Goal: Register for event/course

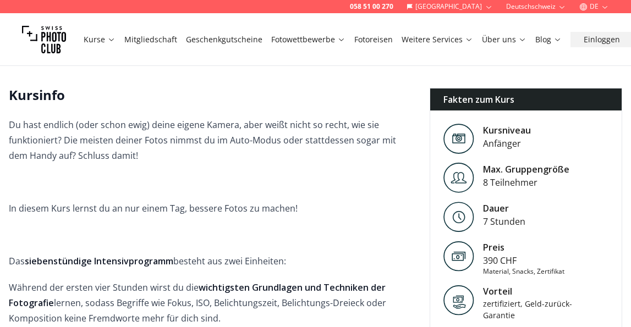
scroll to position [220, 0]
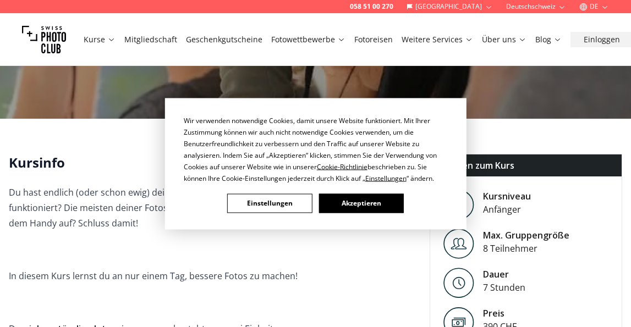
click at [97, 34] on div "Wir verwenden notwendige Cookies, damit unsere Website funktioniert. Mit Ihrer …" at bounding box center [315, 163] width 631 height 327
click at [102, 41] on div "Wir verwenden notwendige Cookies, damit unsere Website funktioniert. Mit Ihrer …" at bounding box center [315, 163] width 631 height 327
click at [352, 202] on button "Akzeptieren" at bounding box center [361, 203] width 85 height 19
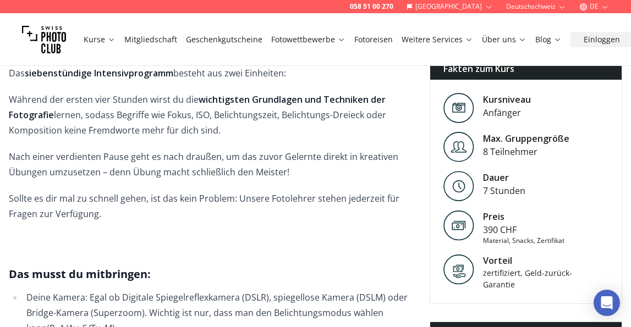
scroll to position [495, 0]
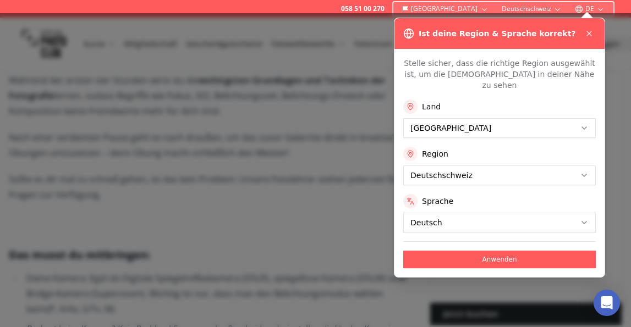
click at [590, 32] on icon at bounding box center [589, 33] width 9 height 9
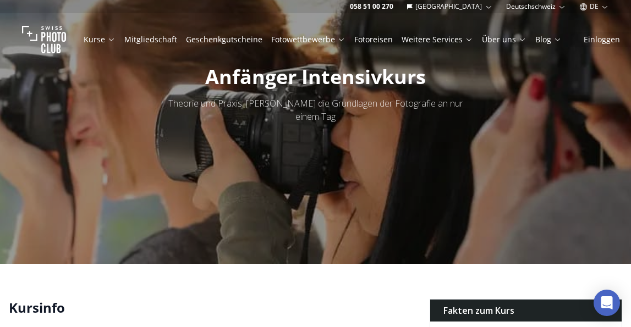
scroll to position [0, 0]
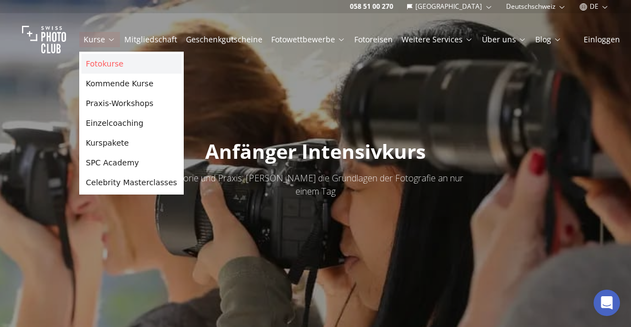
click at [95, 61] on link "Fotokurse" at bounding box center [131, 64] width 100 height 20
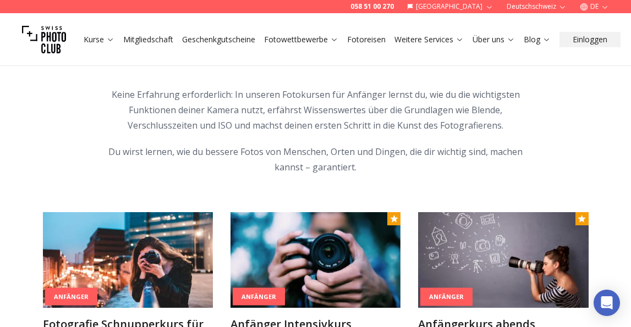
scroll to position [330, 0]
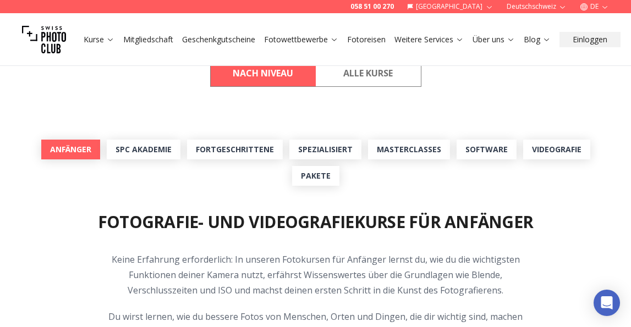
click at [80, 150] on link "Anfänger" at bounding box center [70, 150] width 59 height 20
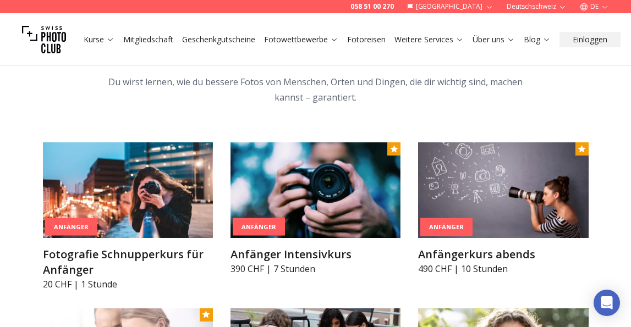
scroll to position [628, 0]
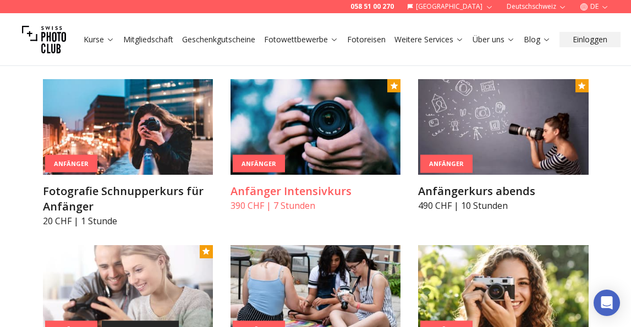
click at [358, 188] on h3 "Anfänger Intensivkurs" at bounding box center [316, 191] width 170 height 15
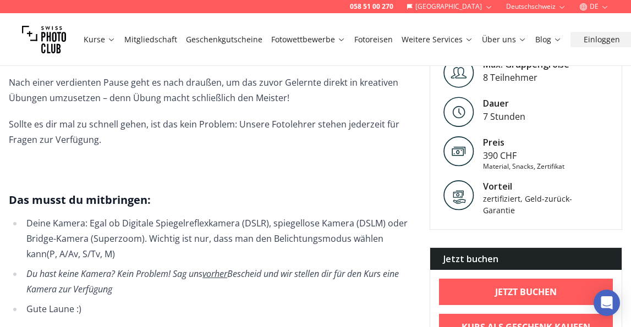
scroll to position [605, 0]
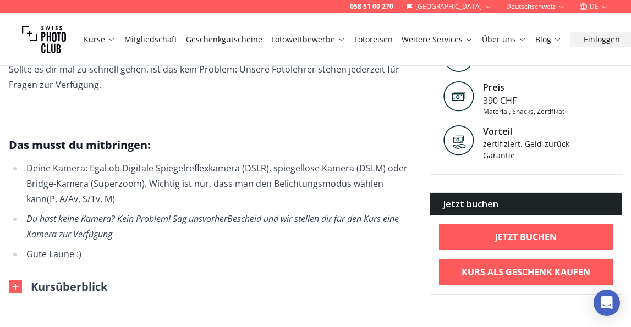
click at [354, 246] on li "Gute Laune :)" at bounding box center [217, 253] width 389 height 15
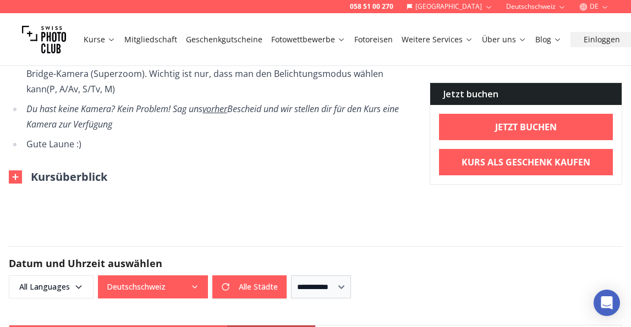
scroll to position [770, 0]
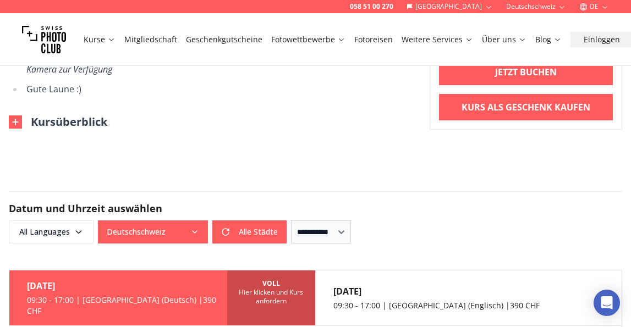
click at [17, 116] on img at bounding box center [15, 122] width 13 height 13
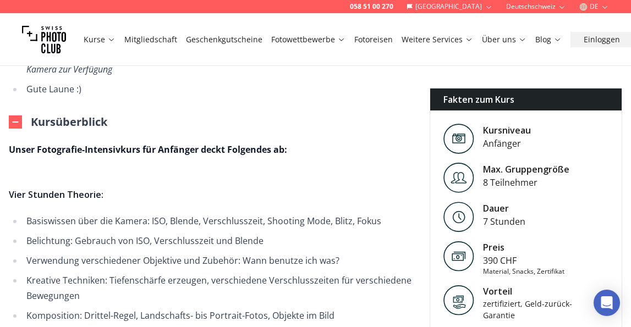
scroll to position [825, 0]
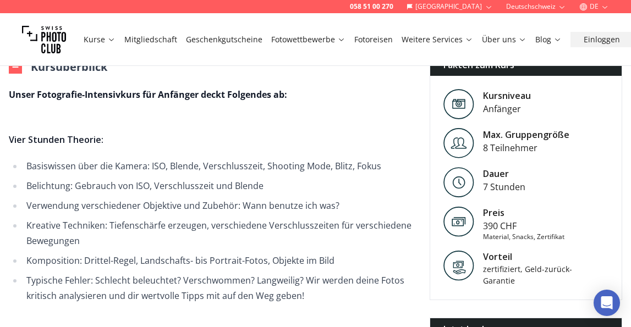
click at [331, 178] on li "Belichtung: Gebrauch von ISO, Verschlusszeit und Blende" at bounding box center [217, 185] width 389 height 15
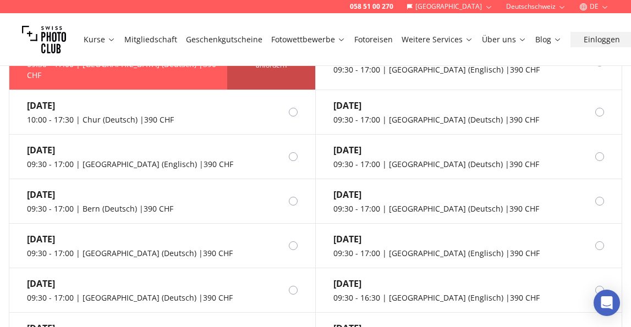
scroll to position [1210, 0]
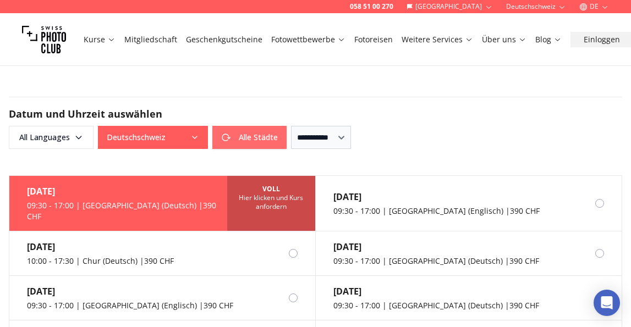
click at [223, 127] on button "Alle Städte" at bounding box center [249, 137] width 74 height 23
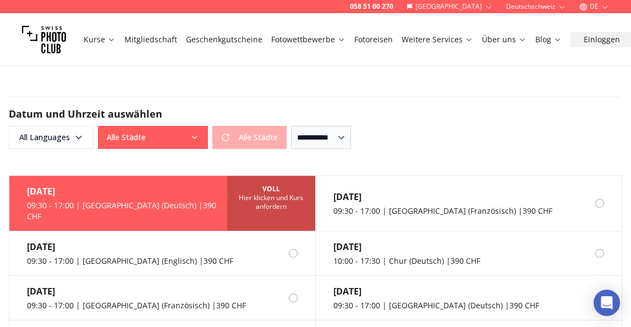
click at [171, 136] on form "**********" at bounding box center [315, 122] width 631 height 105
click at [192, 133] on icon "button" at bounding box center [194, 137] width 9 height 9
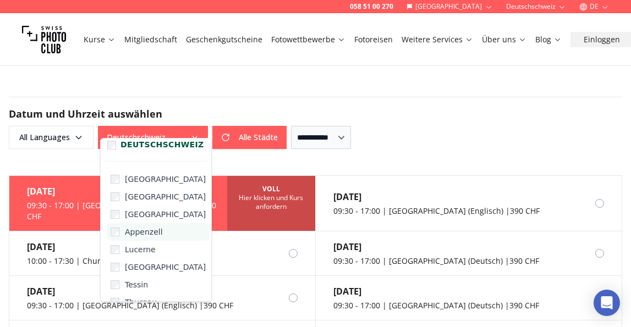
scroll to position [161, 0]
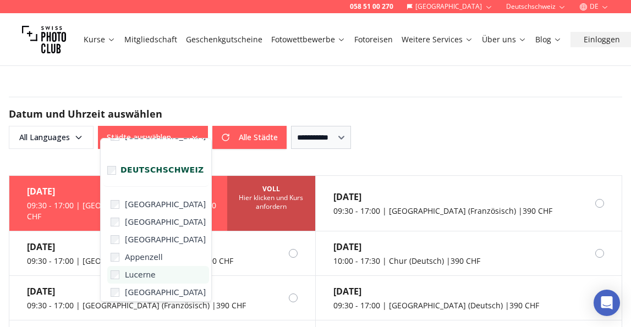
click at [125, 275] on span "Lucerne" at bounding box center [140, 275] width 31 height 11
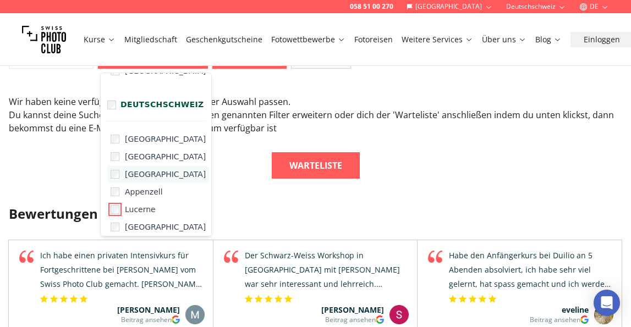
scroll to position [1265, 0]
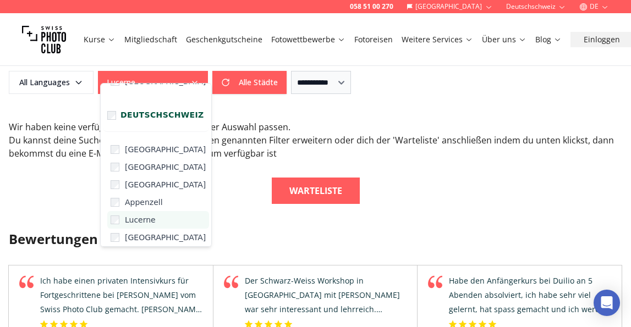
click at [132, 216] on span "Lucerne" at bounding box center [140, 220] width 31 height 11
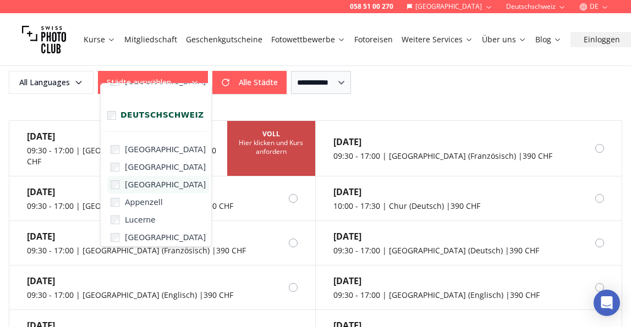
click at [121, 184] on label "[GEOGRAPHIC_DATA]" at bounding box center [158, 185] width 102 height 18
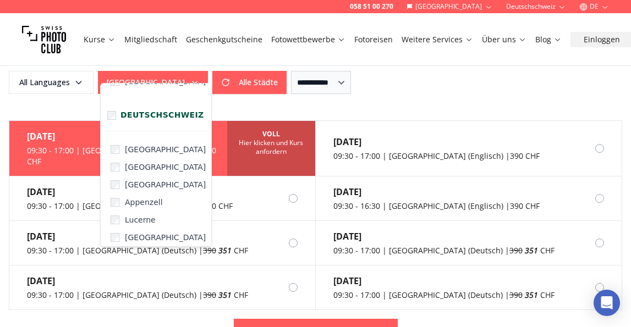
click at [407, 86] on form "**********" at bounding box center [315, 67] width 631 height 105
